Goal: Task Accomplishment & Management: Manage account settings

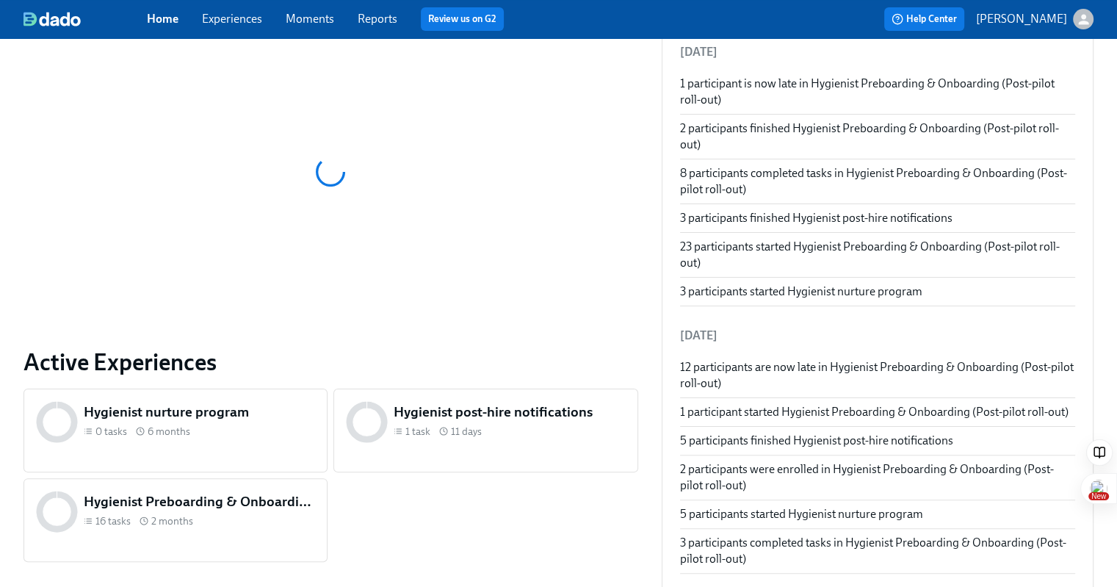
scroll to position [289, 0]
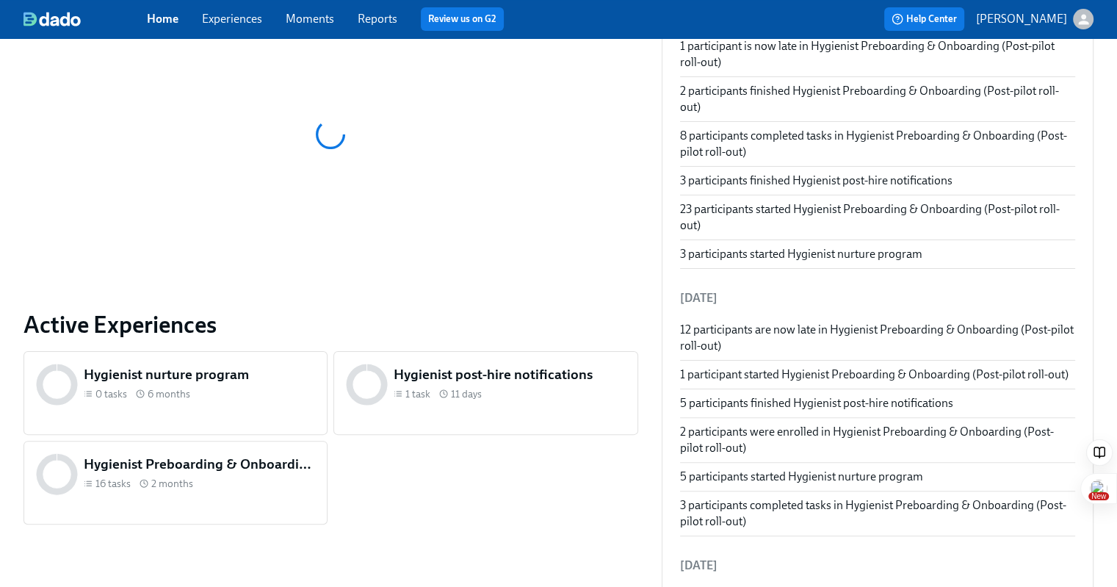
click at [214, 470] on div "Hygienist Preboarding & Onboarding (Post-pilot roll-out) 16 tasks 2 months" at bounding box center [176, 483] width 304 height 84
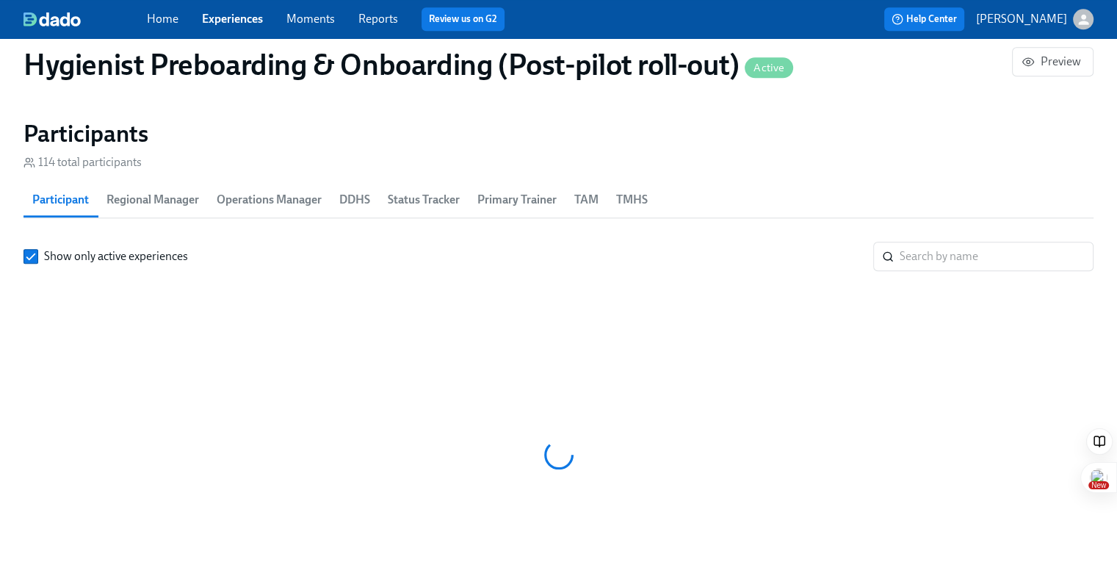
scroll to position [0, 12531]
click at [622, 204] on span "TMHS" at bounding box center [632, 200] width 32 height 21
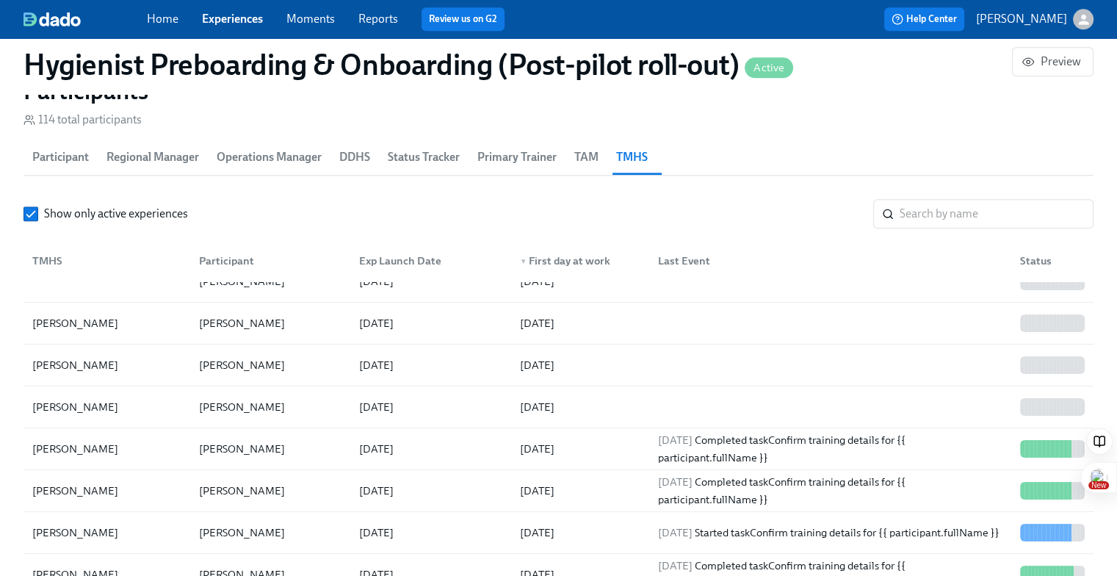
scroll to position [273, 0]
click at [54, 253] on div "TMHS" at bounding box center [47, 261] width 42 height 18
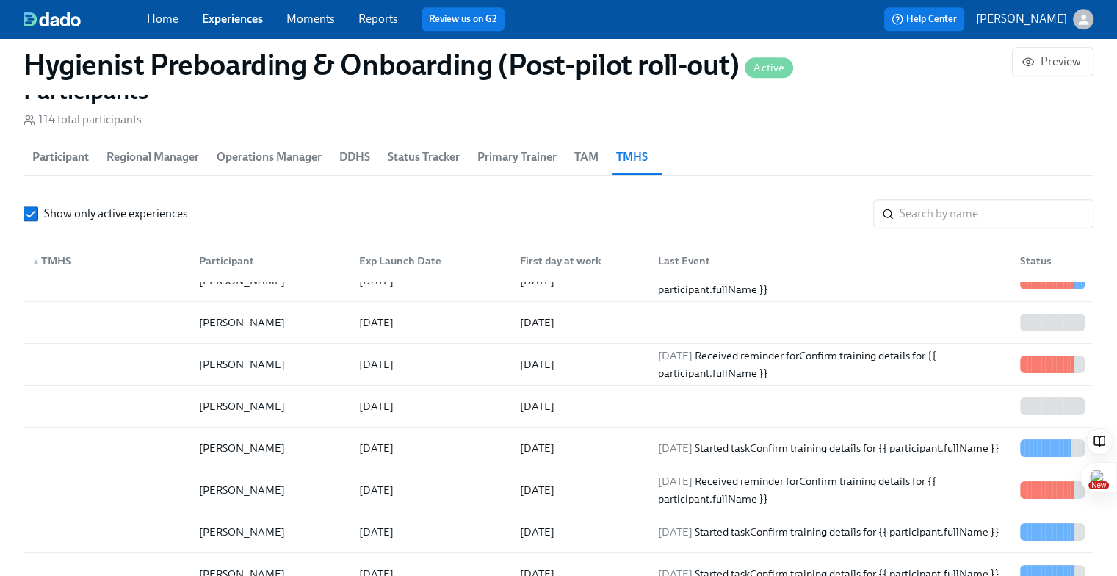
scroll to position [22, 0]
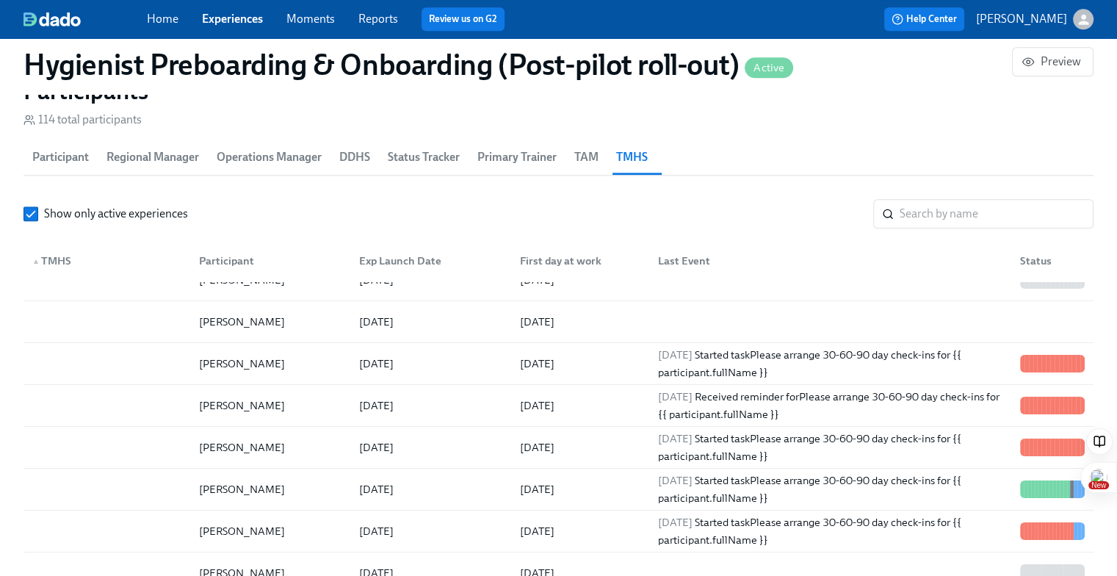
click at [61, 256] on div "▲ TMHS" at bounding box center [51, 261] width 51 height 18
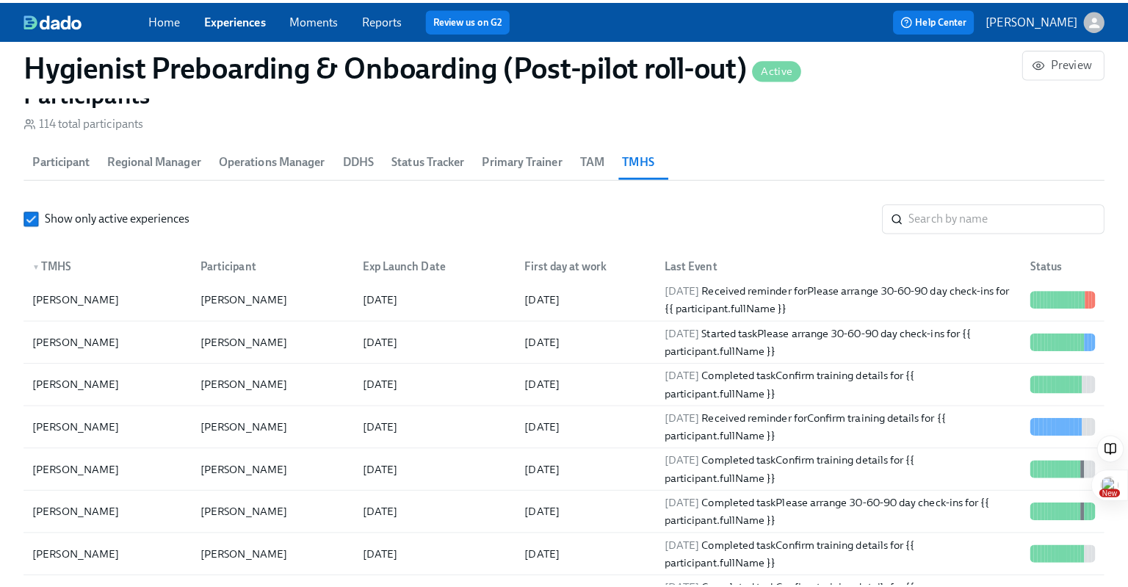
scroll to position [2312, 0]
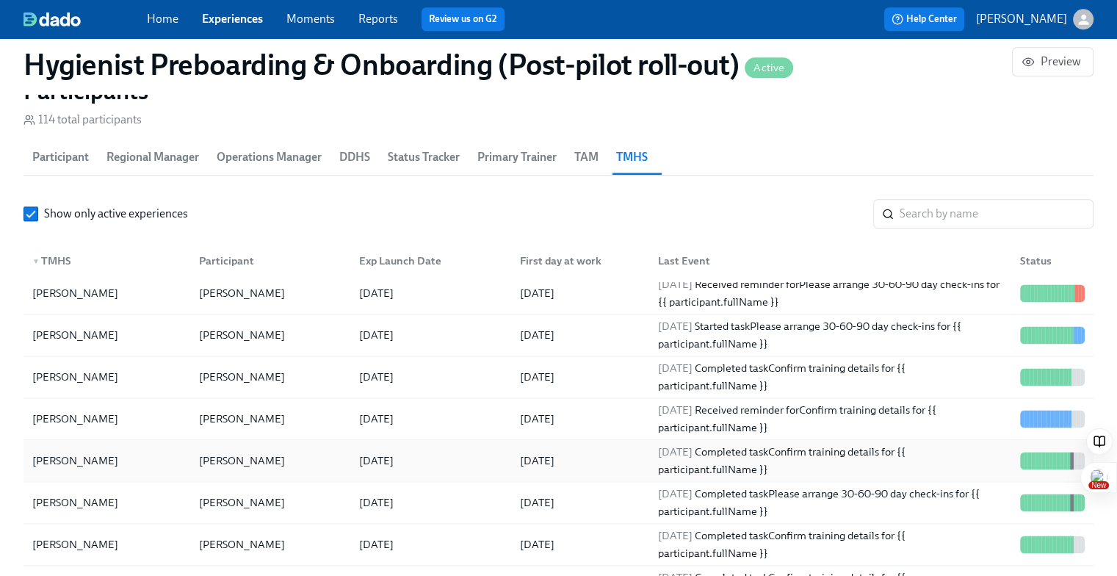
click at [138, 452] on div "[PERSON_NAME]" at bounding box center [106, 460] width 161 height 29
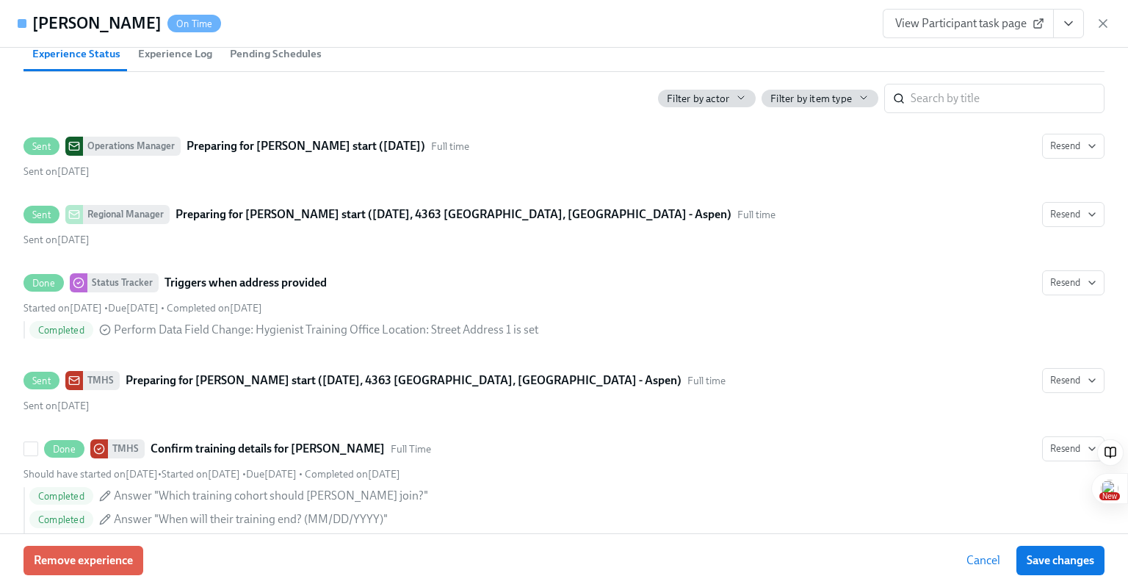
scroll to position [619, 0]
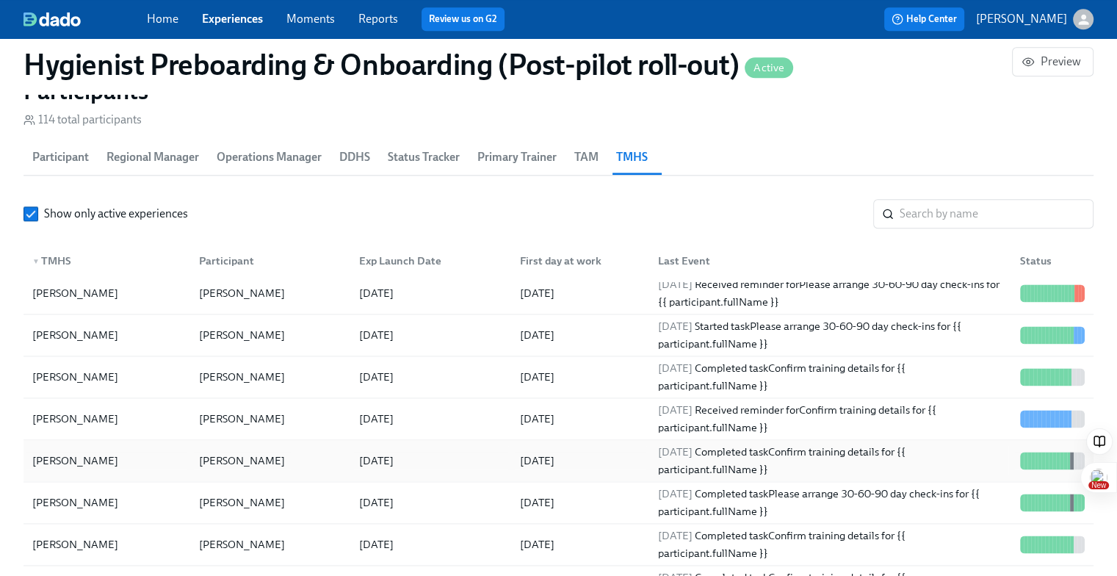
click at [211, 457] on div "[PERSON_NAME]" at bounding box center [242, 461] width 98 height 18
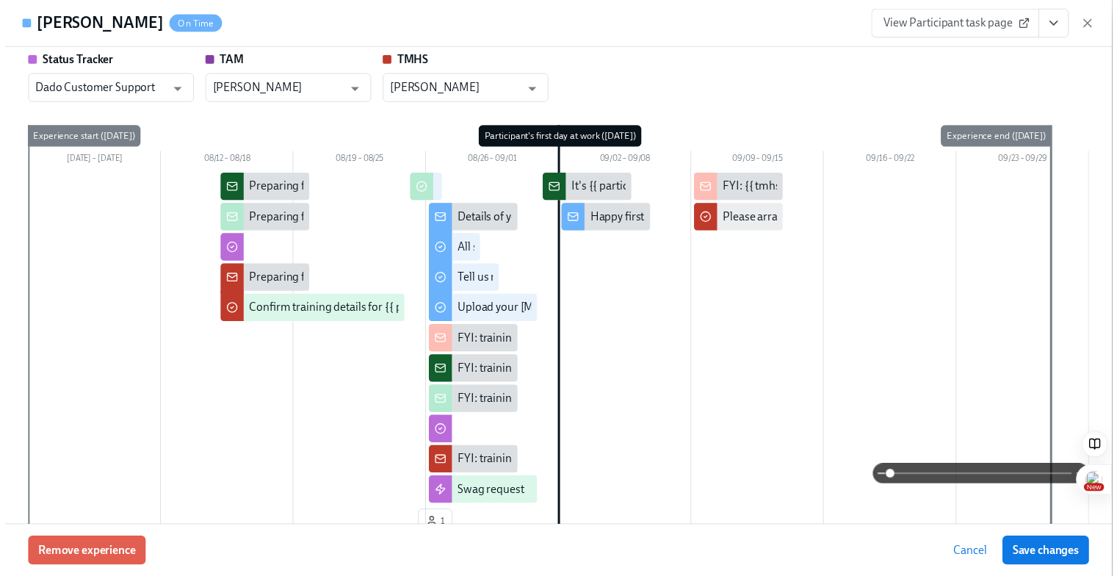
scroll to position [71, 0]
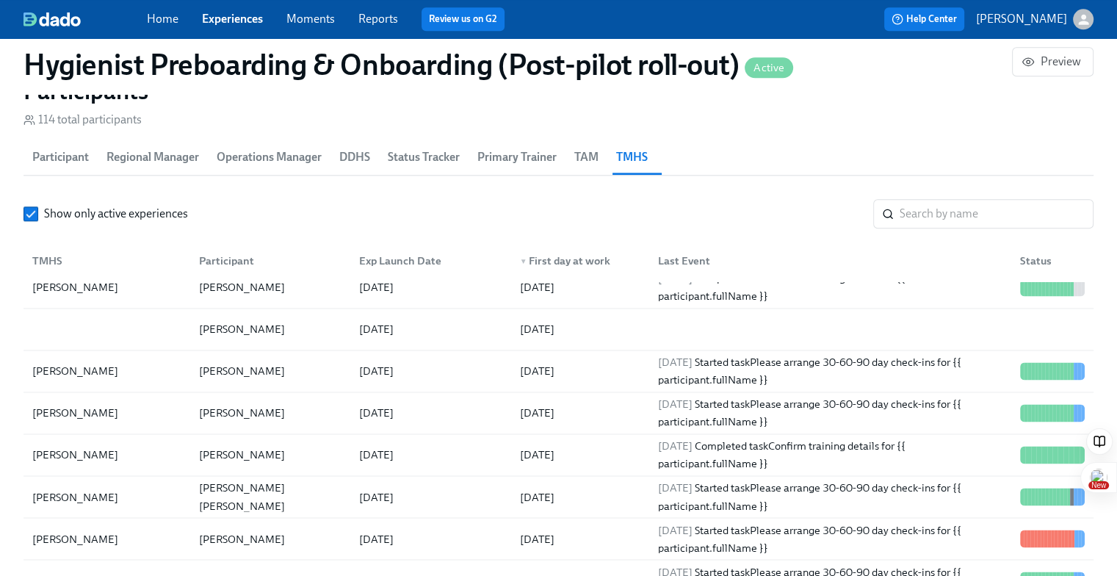
scroll to position [2558, 0]
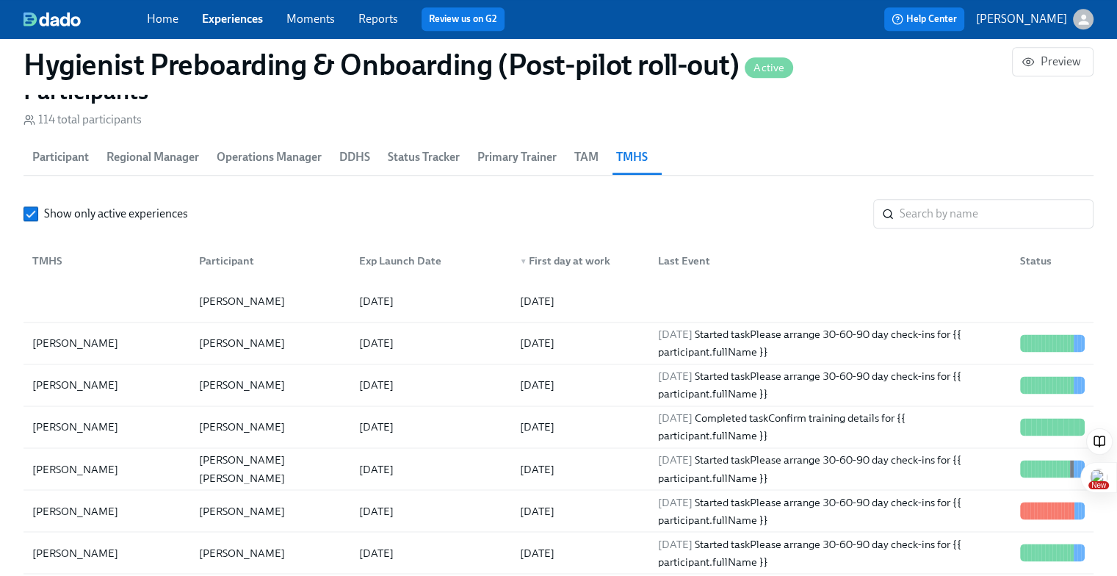
click at [94, 261] on div "TMHS" at bounding box center [106, 260] width 161 height 29
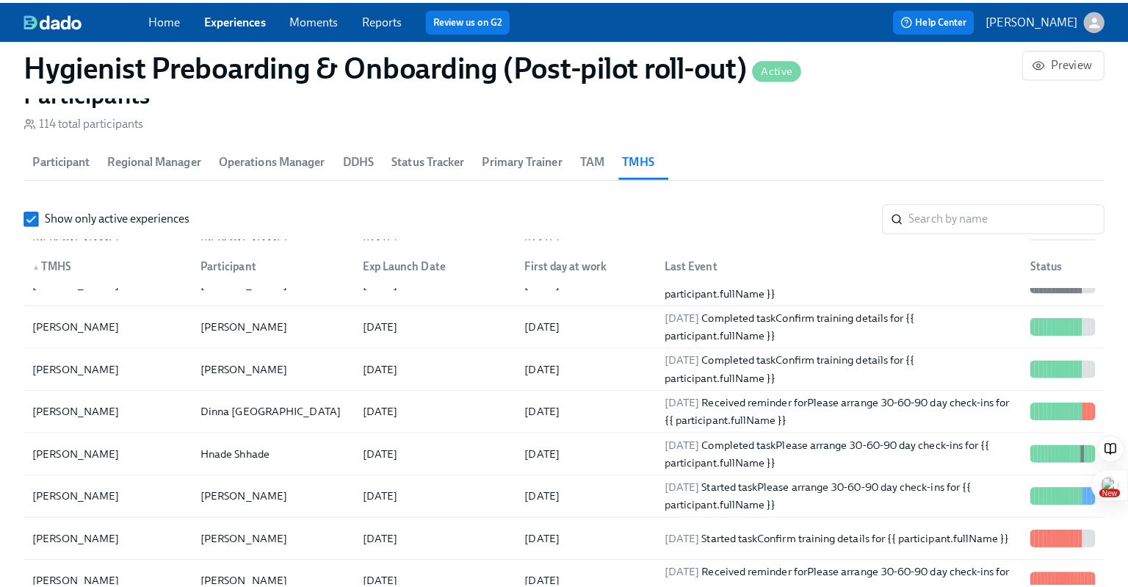
scroll to position [3303, 0]
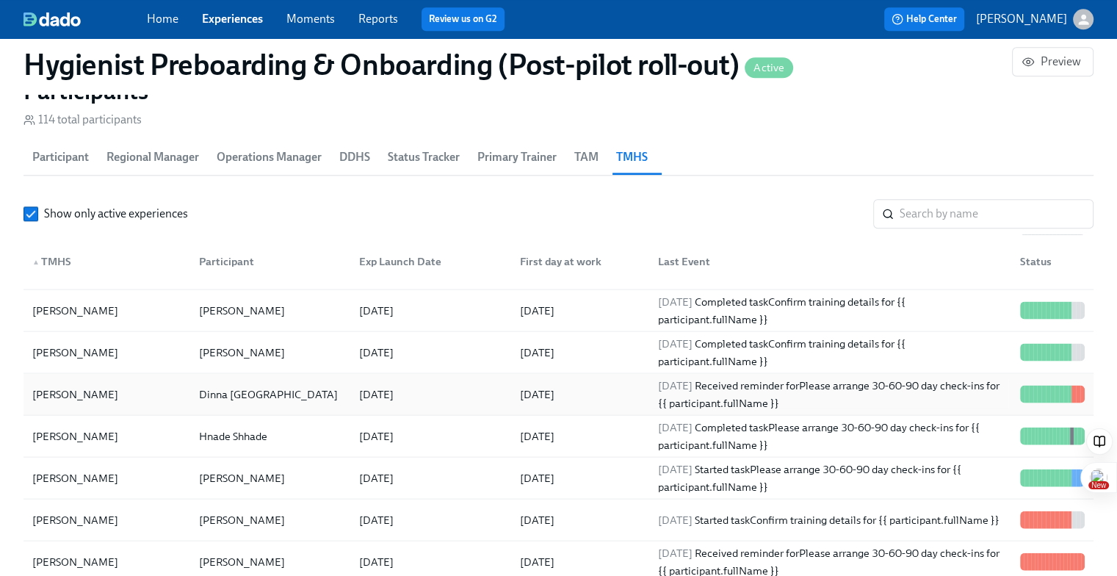
click at [140, 389] on div "[PERSON_NAME]" at bounding box center [106, 393] width 161 height 29
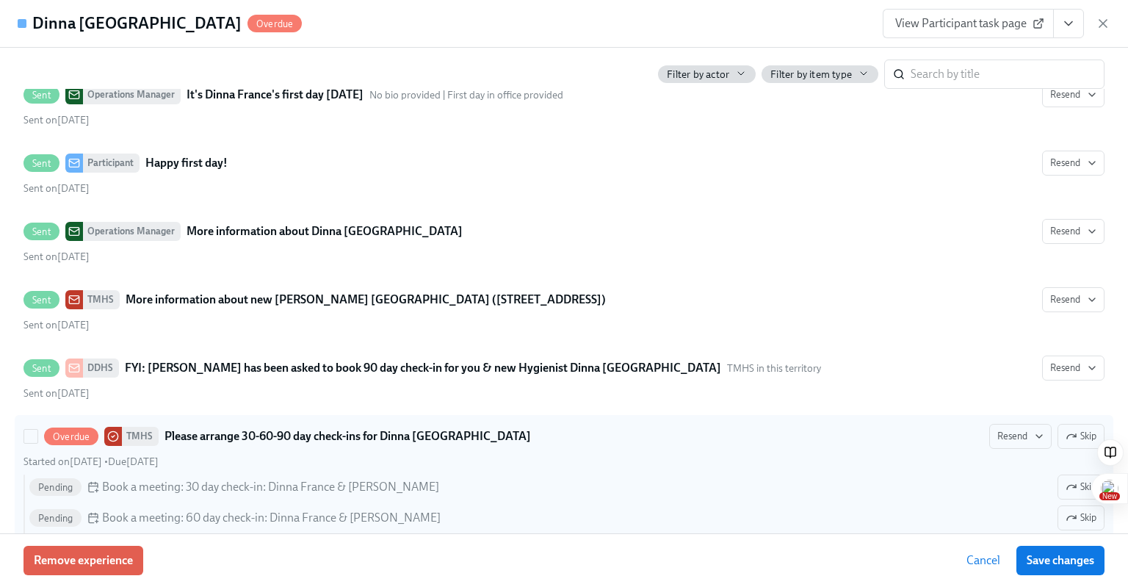
scroll to position [3194, 0]
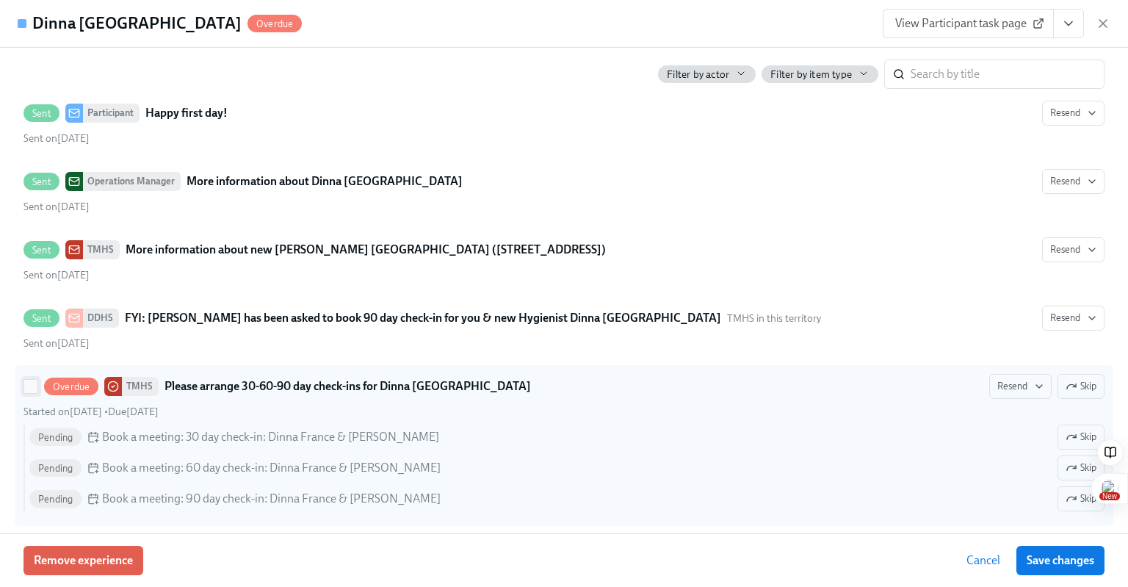
click at [34, 381] on input "Overdue TMHS Please arrange 30-60-90 day check-ins for Dinna [GEOGRAPHIC_DATA] …" at bounding box center [30, 386] width 13 height 13
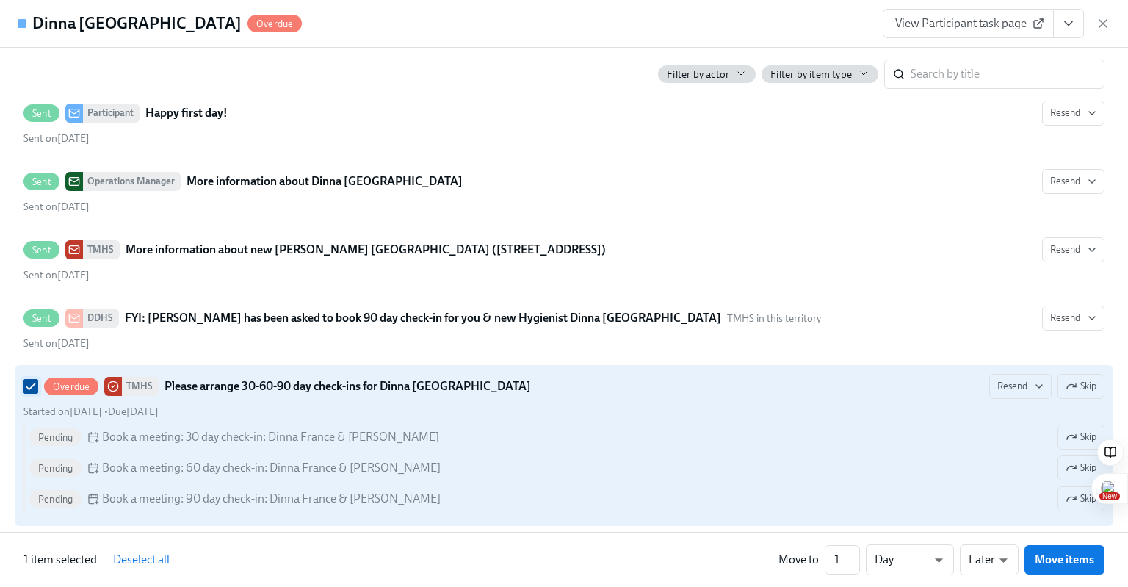
click at [34, 381] on input "Overdue TMHS Please arrange 30-60-90 day check-ins for Dinna [GEOGRAPHIC_DATA] …" at bounding box center [30, 386] width 13 height 13
checkbox input "false"
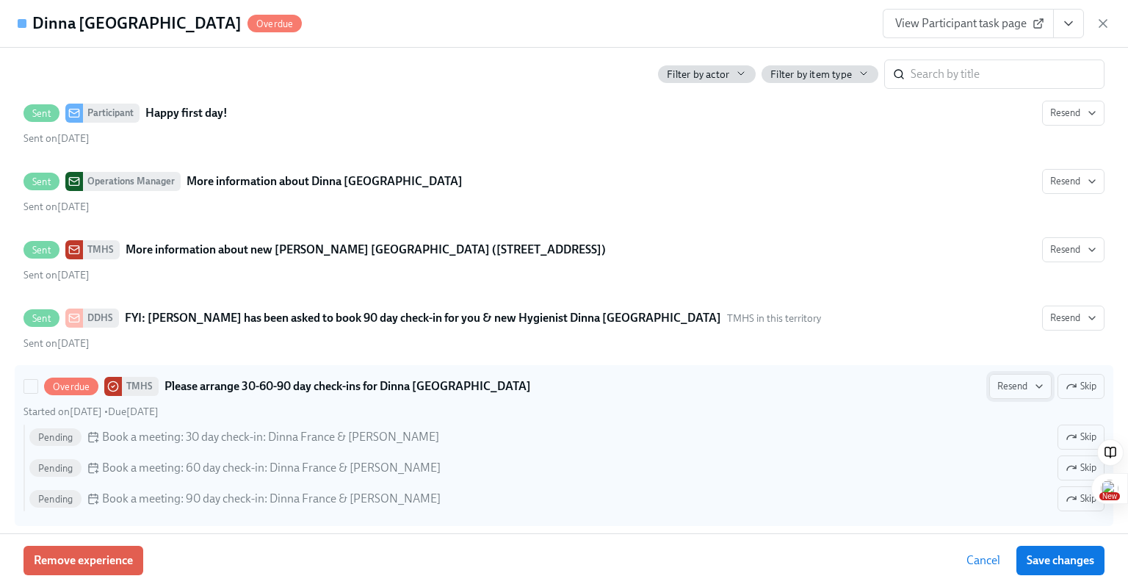
click at [1034, 381] on icon "button" at bounding box center [1040, 387] width 12 height 12
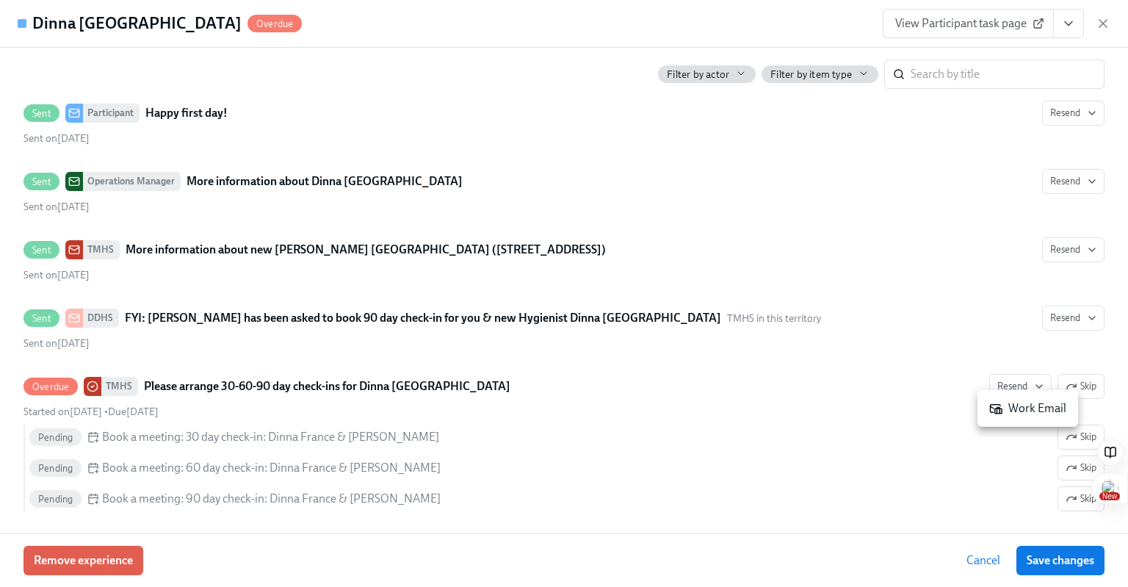
click at [899, 398] on div at bounding box center [564, 293] width 1128 height 587
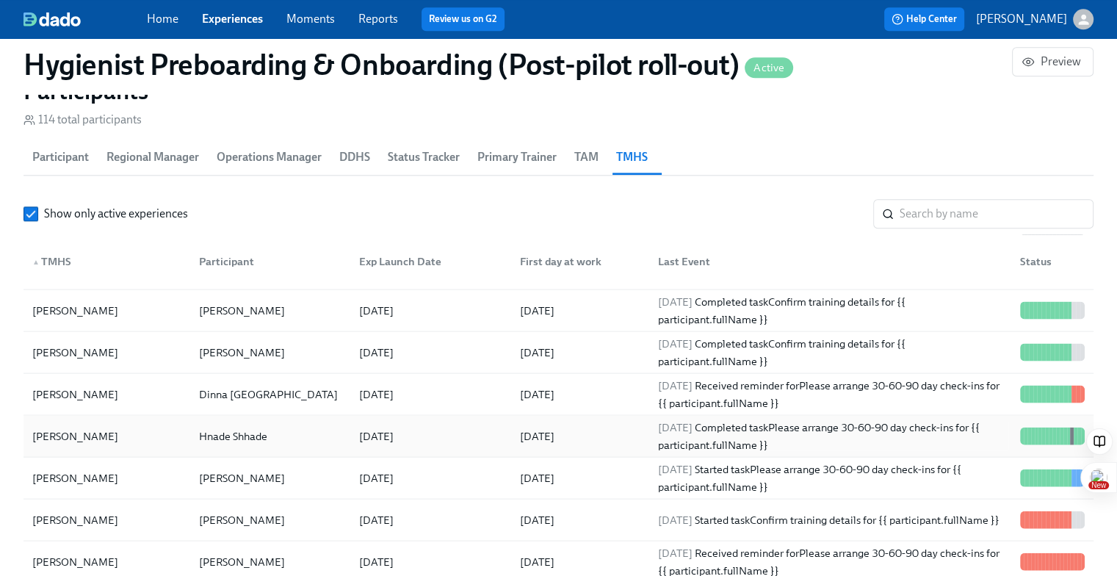
click at [308, 431] on div "Hnade Shhade" at bounding box center [267, 435] width 161 height 29
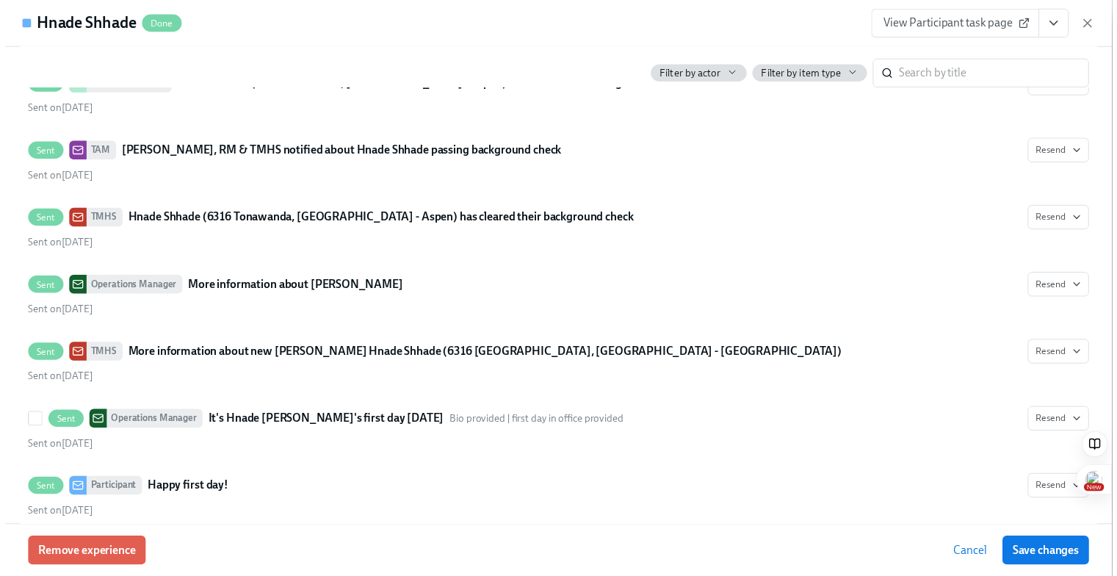
scroll to position [2832, 0]
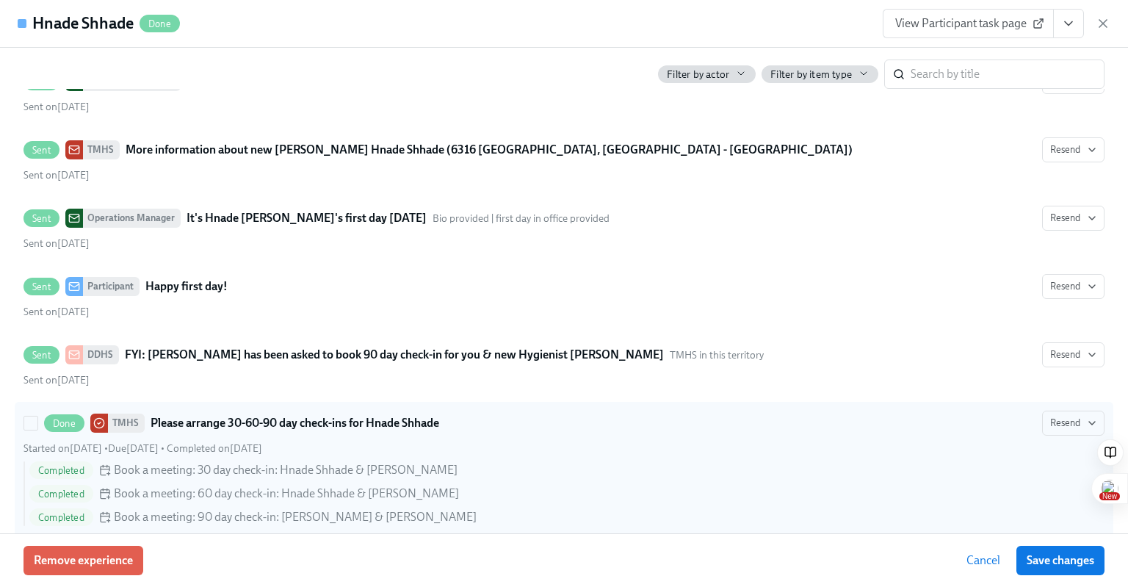
click at [479, 461] on div "Completed Book a meeting: 30 day check-in: Hnade Shhade & [PERSON_NAME]" at bounding box center [567, 470] width 1076 height 18
click at [37, 430] on input "Done TMHS Please arrange 30-60-90 day check-ins for Hnade Shhade Resend Started…" at bounding box center [30, 423] width 13 height 13
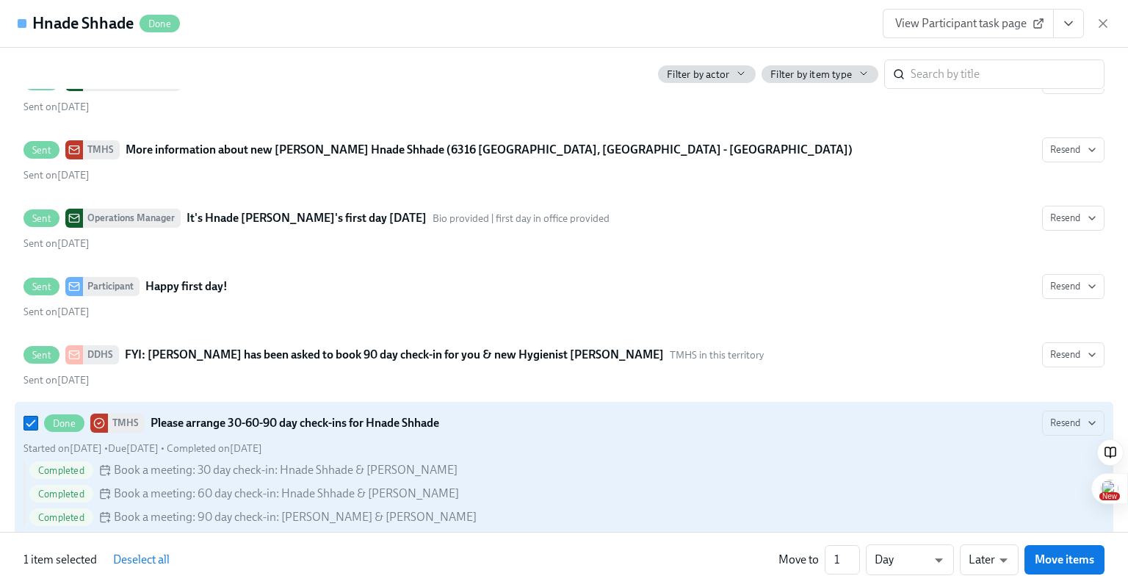
click at [383, 509] on span "Book a meeting: 90 day check-in: [PERSON_NAME] & [PERSON_NAME]" at bounding box center [295, 517] width 363 height 16
click at [37, 430] on input "Done TMHS Please arrange 30-60-90 day check-ins for Hnade Shhade Resend Started…" at bounding box center [30, 423] width 13 height 13
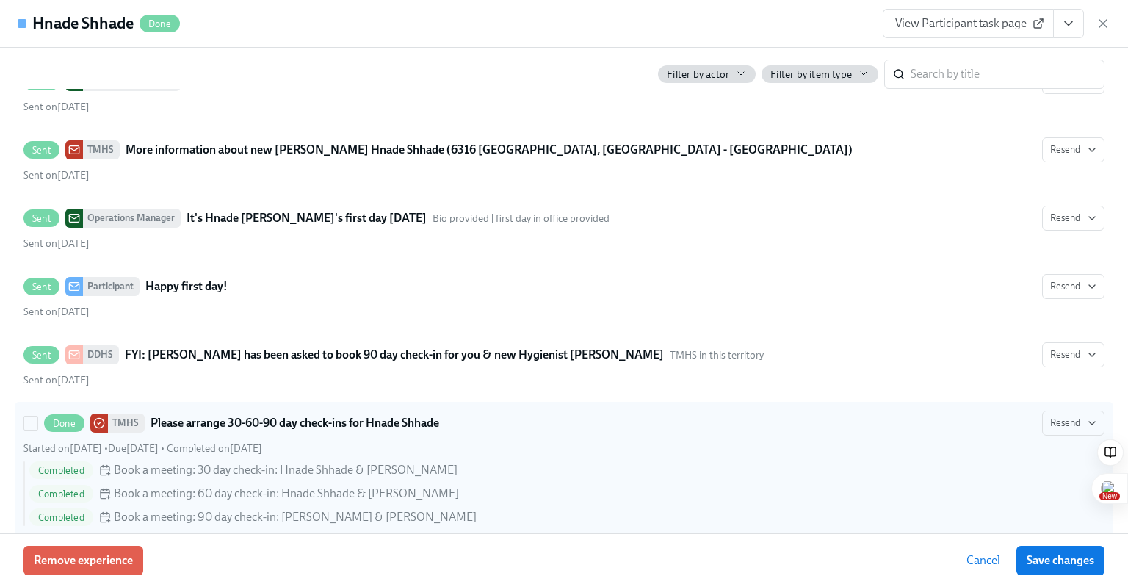
click at [65, 512] on span "Completed" at bounding box center [61, 517] width 64 height 11
click at [37, 430] on input "Done TMHS Please arrange 30-60-90 day check-ins for Hnade Shhade Resend Started…" at bounding box center [30, 423] width 13 height 13
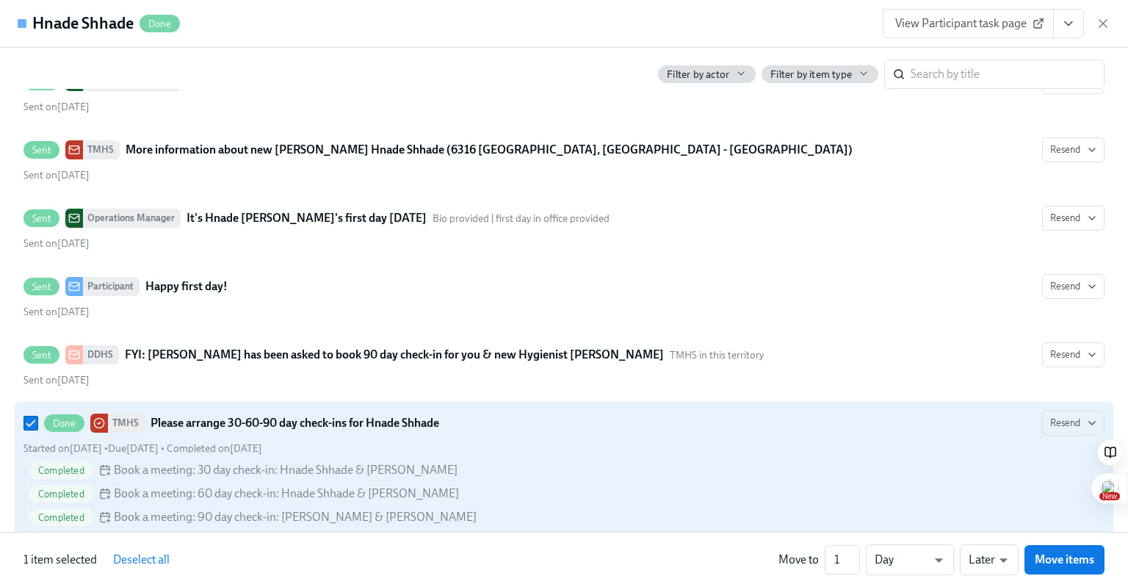
click at [103, 511] on icon at bounding box center [105, 517] width 12 height 12
click at [37, 430] on input "Done TMHS Please arrange 30-60-90 day check-ins for Hnade Shhade Resend Started…" at bounding box center [30, 423] width 13 height 13
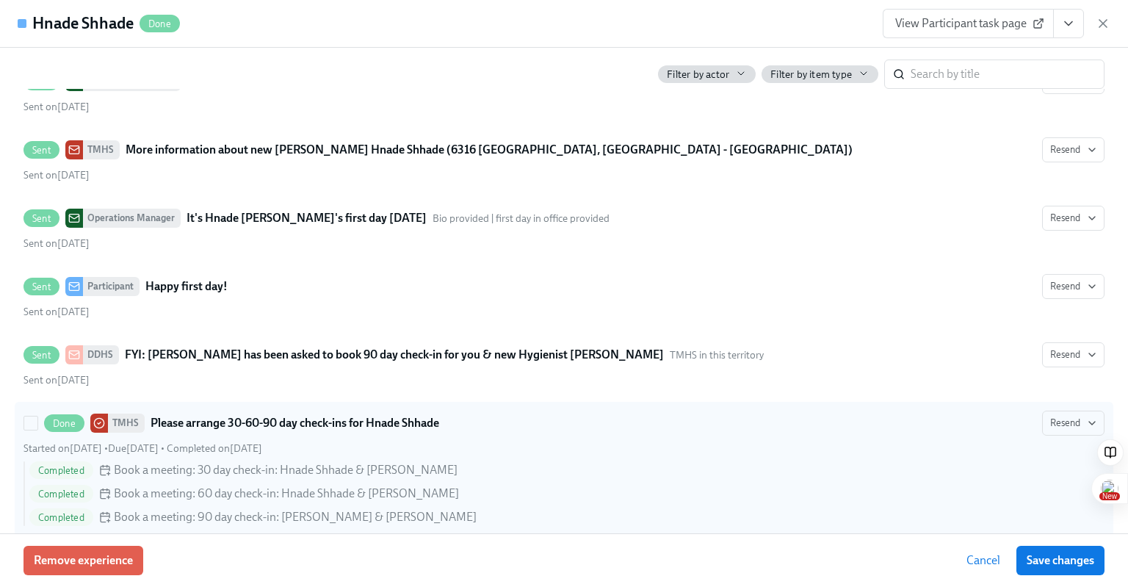
click at [387, 478] on div "Completed Book a meeting: 30 day check-in: Hnade Shhade & [PERSON_NAME] Complet…" at bounding box center [564, 493] width 1081 height 65
click at [37, 430] on input "Done TMHS Please arrange 30-60-90 day check-ins for Hnade Shhade Resend Started…" at bounding box center [30, 423] width 13 height 13
checkbox input "true"
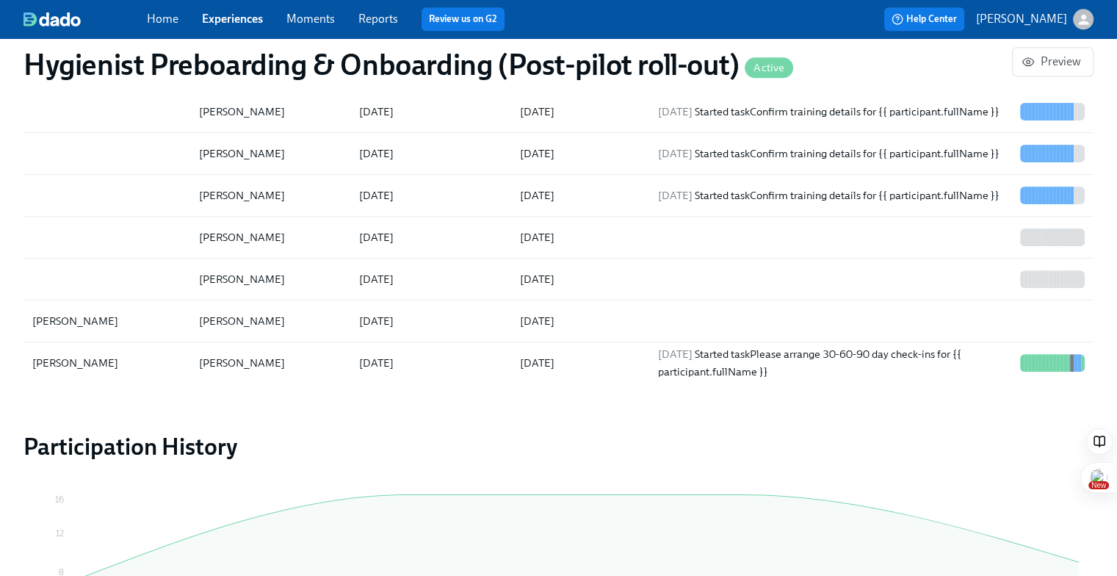
scroll to position [467, 0]
